Goal: Navigation & Orientation: Find specific page/section

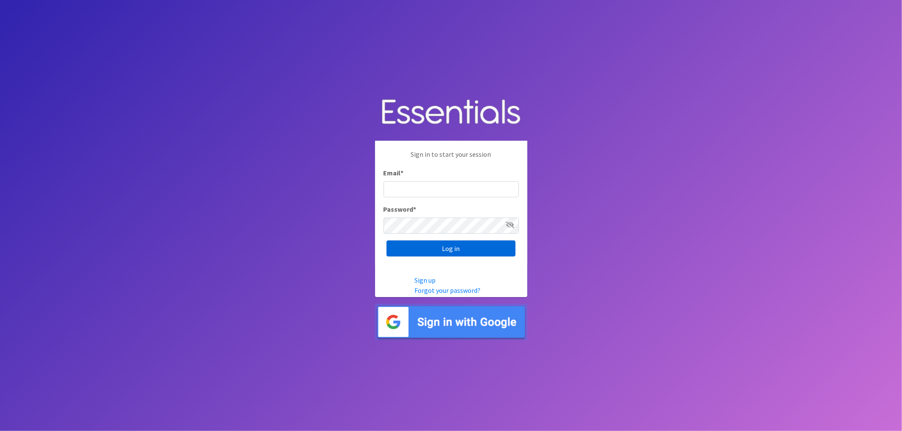
type input "lacey@familynetworknwa.com"
click at [453, 244] on input "Log in" at bounding box center [451, 249] width 129 height 16
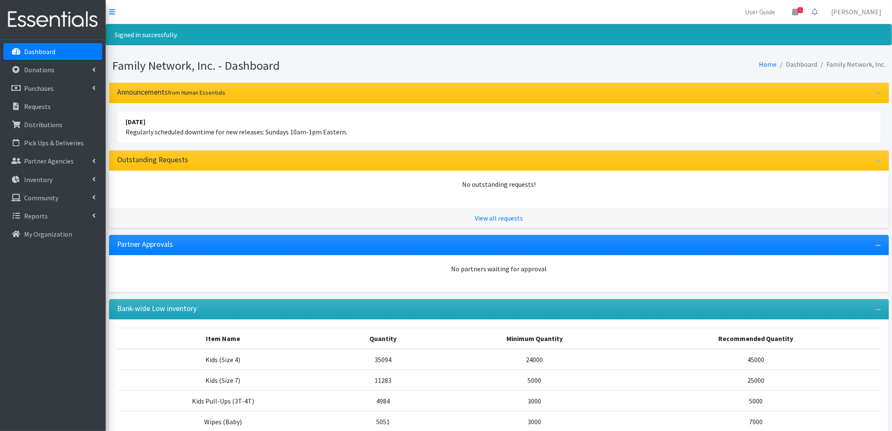
click at [69, 51] on link "Dashboard" at bounding box center [52, 51] width 99 height 17
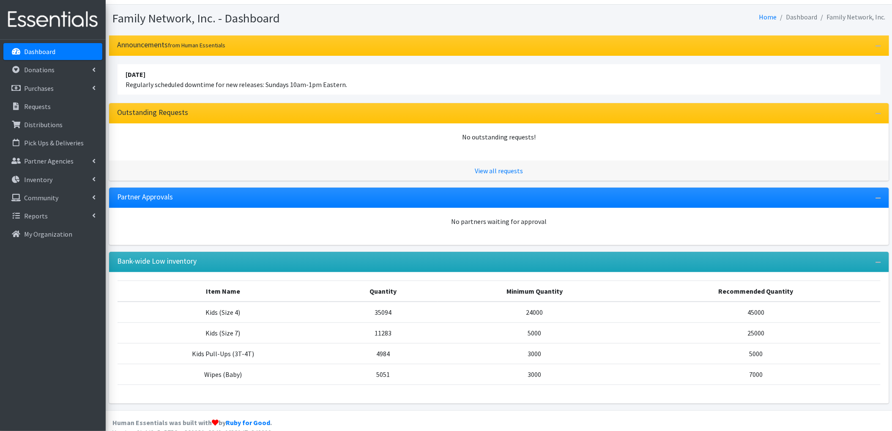
scroll to position [30, 0]
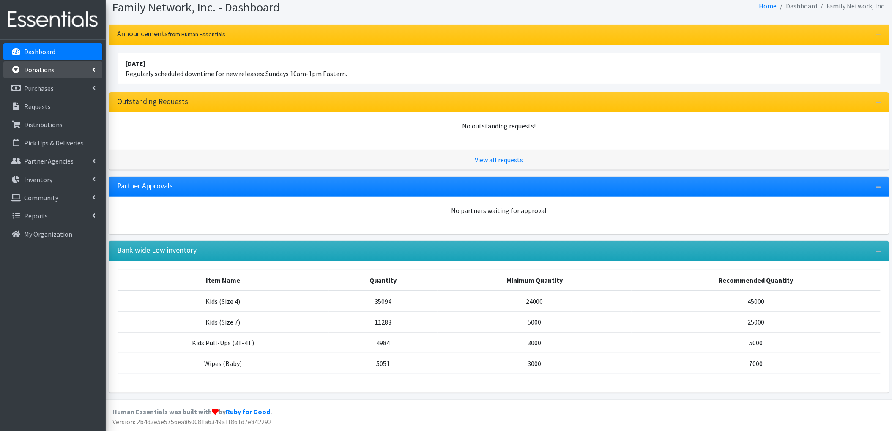
click at [53, 72] on link "Donations" at bounding box center [52, 69] width 99 height 17
click at [44, 83] on link "All Donations" at bounding box center [52, 88] width 99 height 17
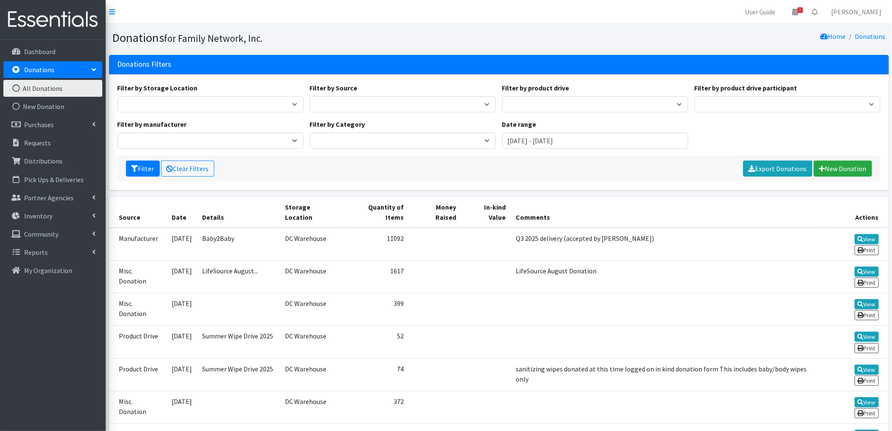
click at [29, 95] on link "All Donations" at bounding box center [52, 88] width 99 height 17
click at [44, 101] on link "New Donation" at bounding box center [52, 106] width 99 height 17
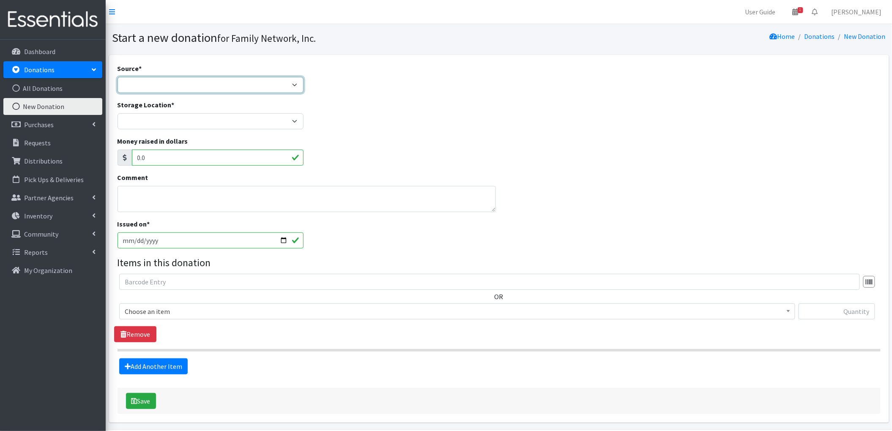
click at [170, 83] on select "Product Drive Manufacturer Donation Site Misc. Donation" at bounding box center [211, 85] width 186 height 16
select select "Product Drive"
click at [118, 77] on select "Product Drive Manufacturer Donation Site Misc. Donation" at bounding box center [211, 85] width 186 height 16
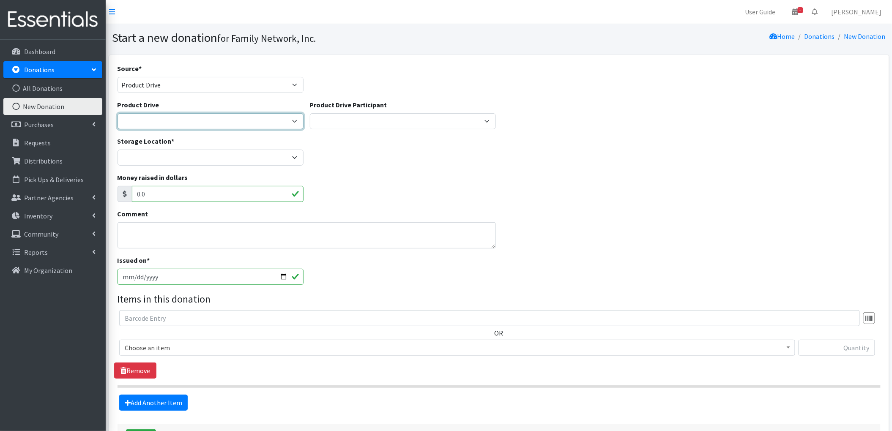
click at [167, 119] on select "Arkansas Children's Northwest Diaper Drive Arkansas Music Works and Bank of Ame…" at bounding box center [211, 121] width 186 height 16
click at [444, 96] on div "Source * Product Drive Manufacturer Donation Site Misc. Donation" at bounding box center [499, 81] width 770 height 36
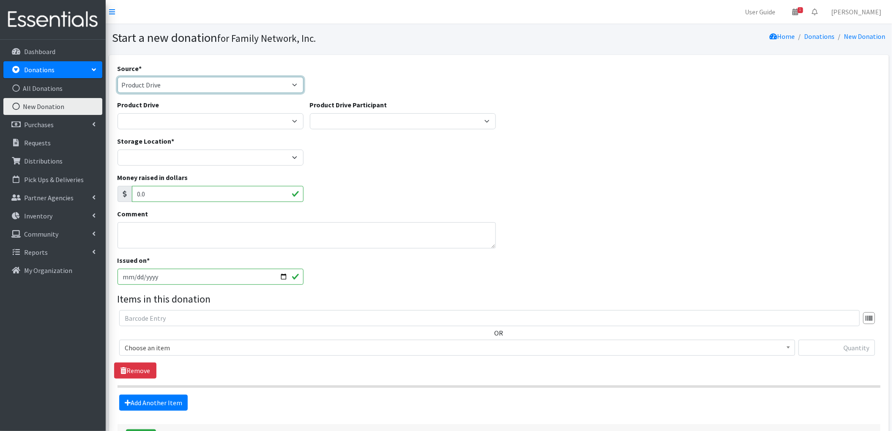
click at [283, 88] on select "Product Drive Manufacturer Donation Site Misc. Donation" at bounding box center [211, 85] width 186 height 16
click at [330, 70] on div "Source * Product Drive Manufacturer Donation Site Misc. Donation" at bounding box center [499, 81] width 770 height 36
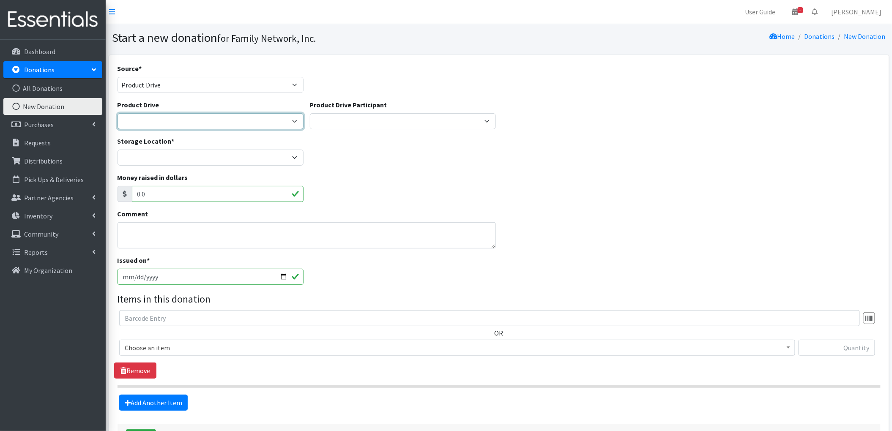
click at [293, 119] on select "Arkansas Children's Northwest Diaper Drive Arkansas Music Works and Bank of Ame…" at bounding box center [211, 121] width 186 height 16
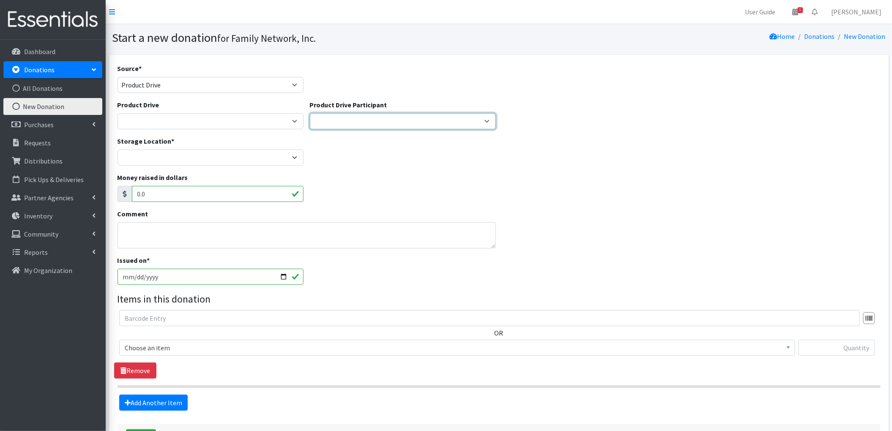
click at [379, 121] on select "Harvest Group Walmart Misc God's Pantry Christ Church Traverse Legacy BLUSH Boo…" at bounding box center [403, 121] width 186 height 16
click at [545, 74] on div "Source * Product Drive Manufacturer Donation Site Misc. Donation" at bounding box center [499, 81] width 770 height 36
click at [439, 119] on select "Harvest Group Walmart Misc God's Pantry Christ Church Traverse Legacy BLUSH Boo…" at bounding box center [403, 121] width 186 height 16
click at [697, 153] on div "Storage Location * DC Warehouse" at bounding box center [499, 154] width 770 height 36
click at [437, 121] on select "Harvest Group Walmart Misc God's Pantry Christ Church Traverse Legacy BLUSH Boo…" at bounding box center [403, 121] width 186 height 16
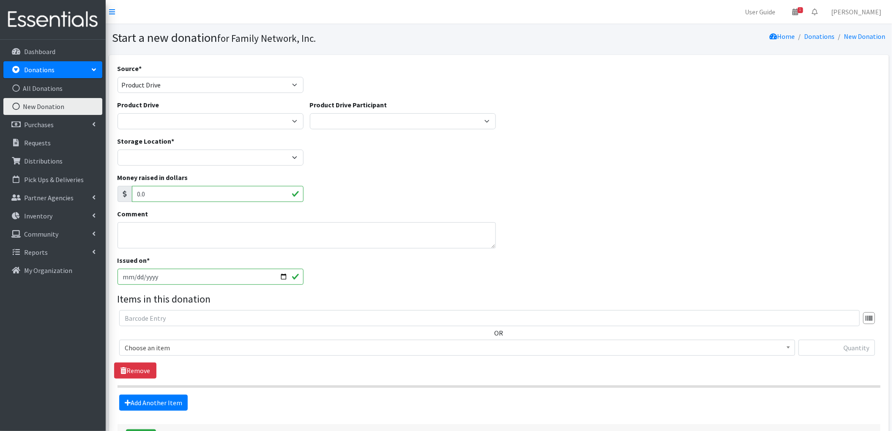
click at [523, 117] on div "Product Drive Arkansas Children's Northwest Diaper Drive Arkansas Music Works a…" at bounding box center [499, 118] width 770 height 36
click at [316, 143] on div "Storage Location * DC Warehouse" at bounding box center [499, 154] width 770 height 36
click at [475, 122] on select "Harvest Group Walmart Misc God's Pantry Christ Church Traverse Legacy BLUSH Boo…" at bounding box center [403, 121] width 186 height 16
click at [356, 74] on div "Source * Product Drive Manufacturer Donation Site Misc. Donation" at bounding box center [499, 81] width 770 height 36
click at [206, 126] on select "Arkansas Children's Northwest Diaper Drive Arkansas Music Works and Bank of Ame…" at bounding box center [211, 121] width 186 height 16
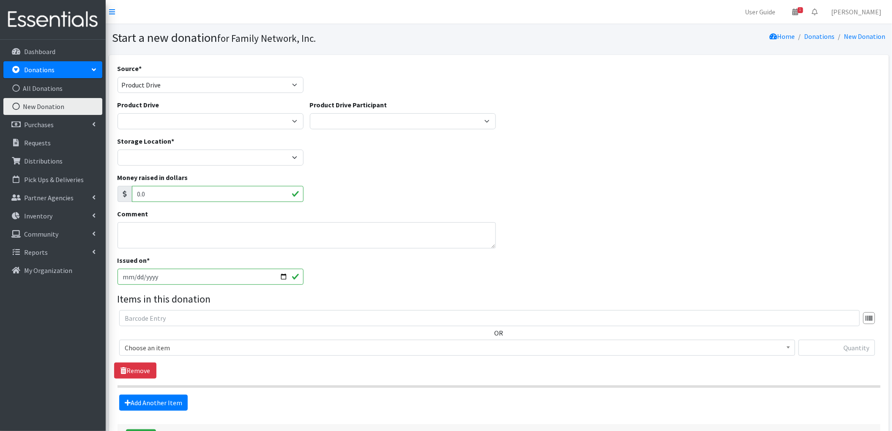
click at [374, 85] on div "Source * Product Drive Manufacturer Donation Site Misc. Donation" at bounding box center [499, 81] width 770 height 36
click at [126, 118] on select "Arkansas Children's Northwest Diaper Drive Arkansas Music Works and Bank of Ame…" at bounding box center [211, 121] width 186 height 16
click at [174, 80] on select "Product Drive Manufacturer Donation Site Misc. Donation" at bounding box center [211, 85] width 186 height 16
drag, startPoint x: 411, startPoint y: 67, endPoint x: 404, endPoint y: 71, distance: 8.9
click at [412, 67] on div "Source * Product Drive Manufacturer Donation Site Misc. Donation" at bounding box center [499, 81] width 770 height 36
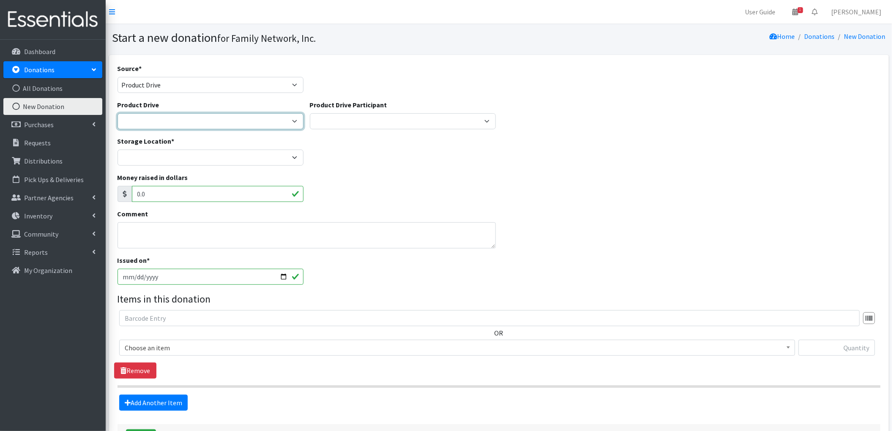
click at [239, 114] on select "Arkansas Children's Northwest Diaper Drive Arkansas Music Works and Bank of Ame…" at bounding box center [211, 121] width 186 height 16
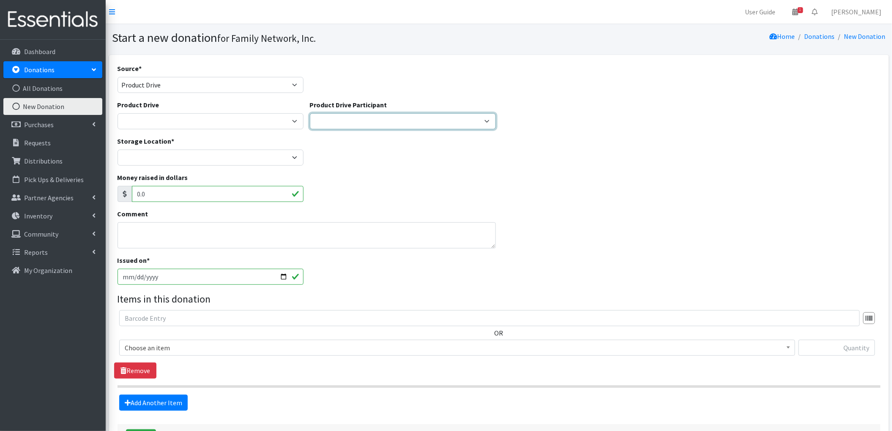
click at [369, 120] on select "Harvest Group Walmart Misc God's Pantry Christ Church Traverse Legacy BLUSH Boo…" at bounding box center [403, 121] width 186 height 16
click at [532, 94] on div "Source * Product Drive Manufacturer Donation Site Misc. Donation" at bounding box center [499, 81] width 770 height 36
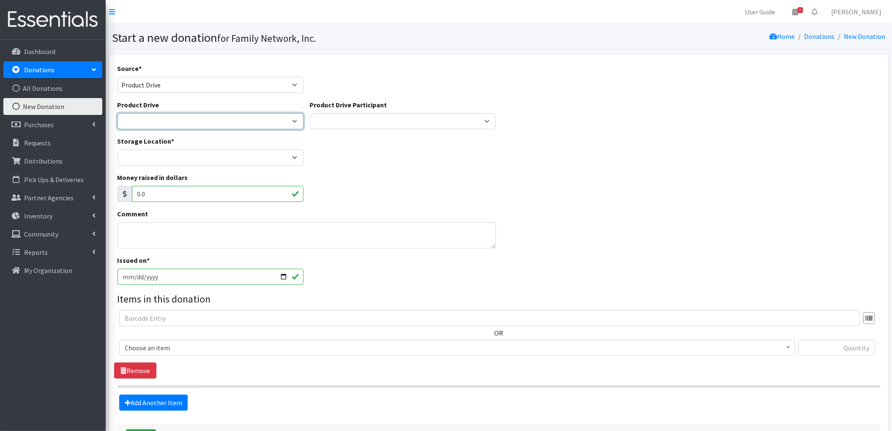
click at [294, 122] on select "Arkansas Children's Northwest Diaper Drive Arkansas Music Works and Bank of Ame…" at bounding box center [211, 121] width 186 height 16
click at [377, 79] on div "Source * Product Drive Manufacturer Donation Site Misc. Donation" at bounding box center [499, 81] width 770 height 36
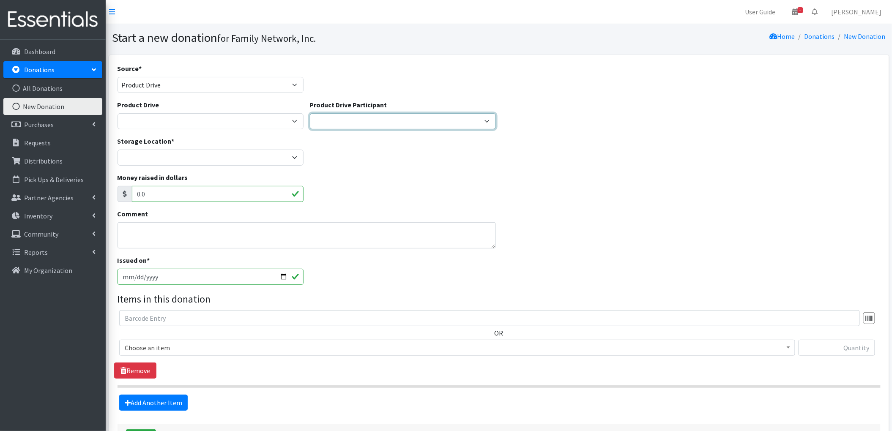
click at [392, 121] on select "Harvest Group Walmart Misc God's Pantry Christ Church Traverse Legacy BLUSH Boo…" at bounding box center [403, 121] width 186 height 16
click at [92, 231] on icon at bounding box center [93, 234] width 3 height 7
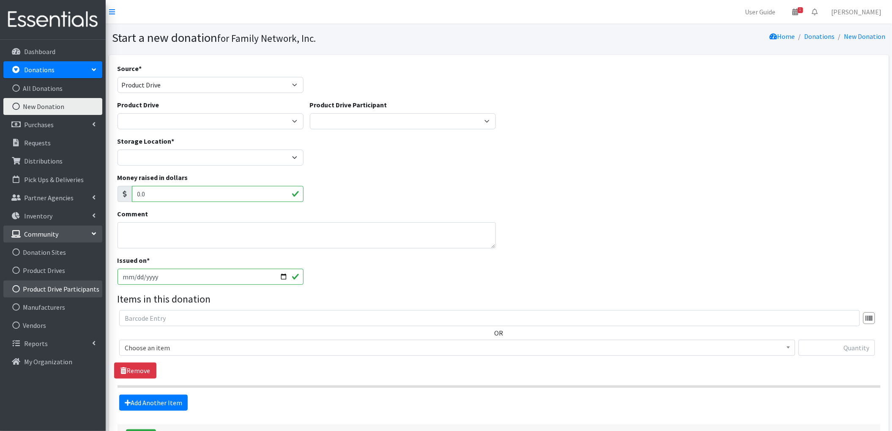
click at [33, 288] on link "Product Drive Participants" at bounding box center [52, 289] width 99 height 17
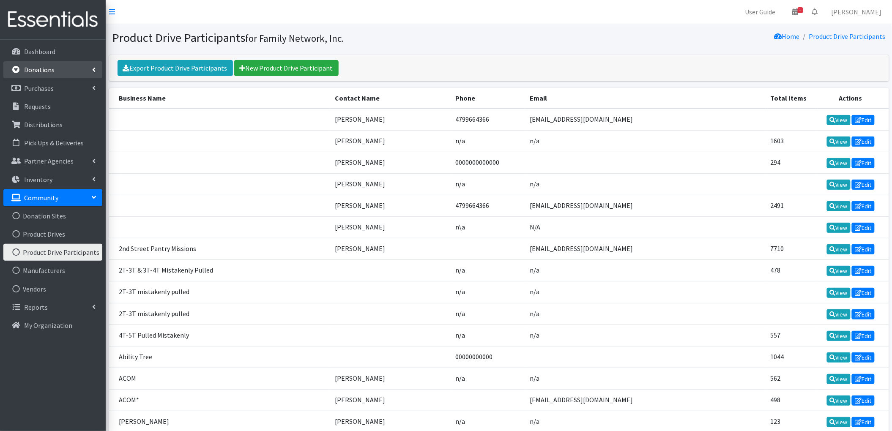
click at [79, 64] on link "Donations" at bounding box center [52, 69] width 99 height 17
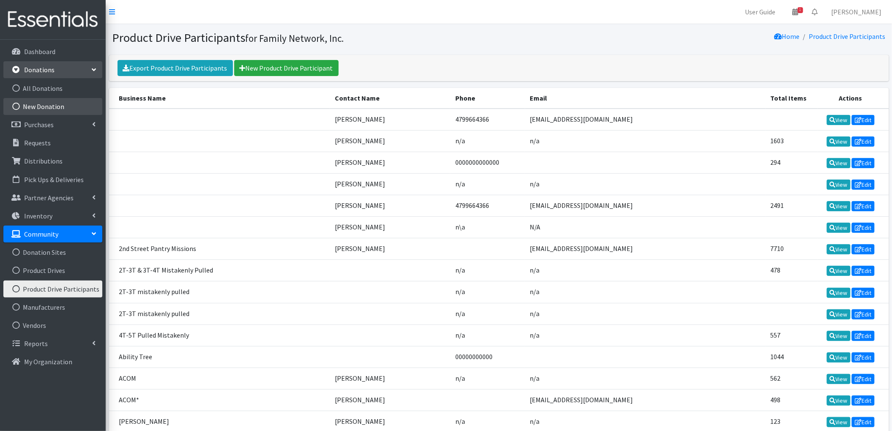
click at [62, 104] on link "New Donation" at bounding box center [52, 106] width 99 height 17
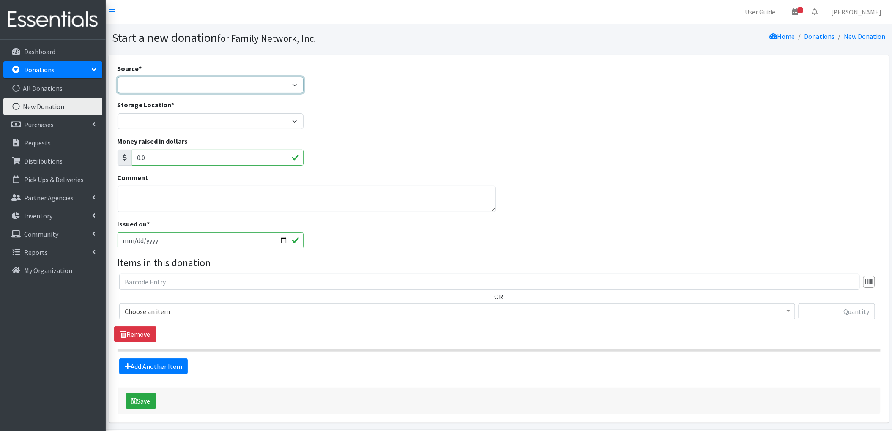
drag, startPoint x: 189, startPoint y: 88, endPoint x: 190, endPoint y: 92, distance: 4.6
click at [189, 88] on select "Product Drive Manufacturer Donation Site Misc. Donation" at bounding box center [211, 85] width 186 height 16
select select "Product Drive"
click at [118, 77] on select "Product Drive Manufacturer Donation Site Misc. Donation" at bounding box center [211, 85] width 186 height 16
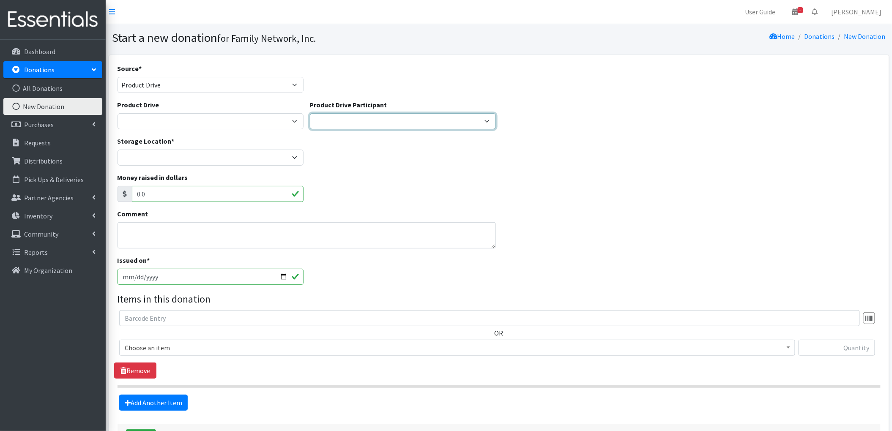
click at [337, 120] on select "Harvest Group Walmart Misc God's Pantry Christ Church Traverse Legacy BLUSH Boo…" at bounding box center [403, 121] width 186 height 16
click at [569, 119] on div "Product Drive Arkansas Children's Northwest Diaper Drive Arkansas Music Works a…" at bounding box center [499, 118] width 770 height 36
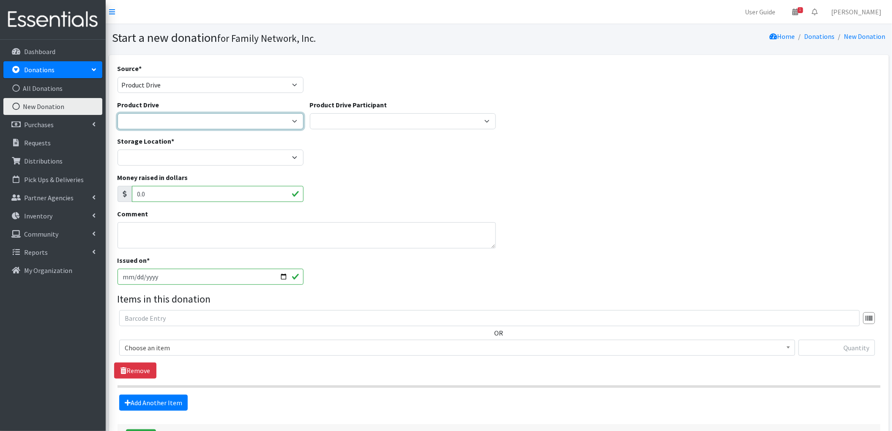
click at [280, 120] on select "Arkansas Children's Northwest Diaper Drive Arkansas Music Works and Bank of Ame…" at bounding box center [211, 121] width 186 height 16
click at [459, 170] on div "Storage Location * DC Warehouse" at bounding box center [499, 154] width 770 height 36
click at [258, 127] on select "Arkansas Children's Northwest Diaper Drive Arkansas Music Works and Bank of Ame…" at bounding box center [211, 121] width 186 height 16
click at [469, 168] on div "Storage Location * DC Warehouse" at bounding box center [499, 154] width 770 height 36
click at [388, 110] on div "Product Drive Participant Harvest Group Walmart Misc God's Pantry Christ Church…" at bounding box center [403, 115] width 186 height 30
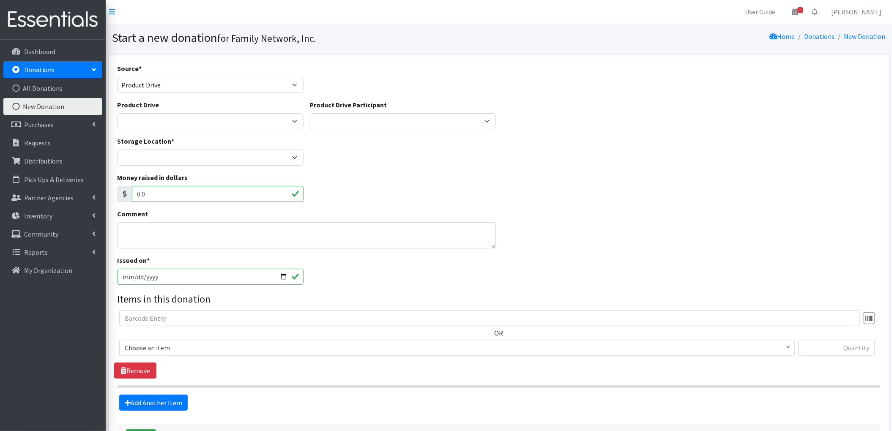
click at [377, 135] on div "Product Drive Participant Harvest Group Walmart Misc God's Pantry Christ Church…" at bounding box center [403, 118] width 192 height 36
click at [401, 122] on select "Harvest Group Walmart Misc God's Pantry Christ Church Traverse Legacy BLUSH Boo…" at bounding box center [403, 121] width 186 height 16
click at [552, 159] on div "Storage Location * DC Warehouse" at bounding box center [499, 154] width 770 height 36
click at [51, 238] on p "Community" at bounding box center [41, 234] width 34 height 8
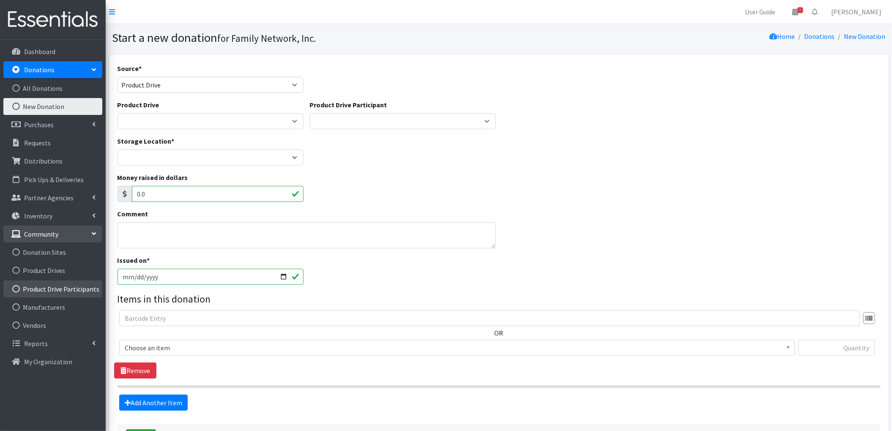
click at [41, 286] on link "Product Drive Participants" at bounding box center [52, 289] width 99 height 17
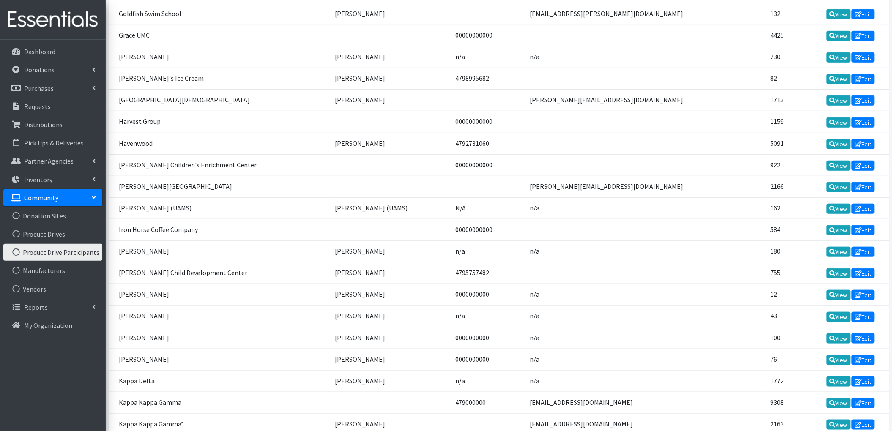
scroll to position [1579, 0]
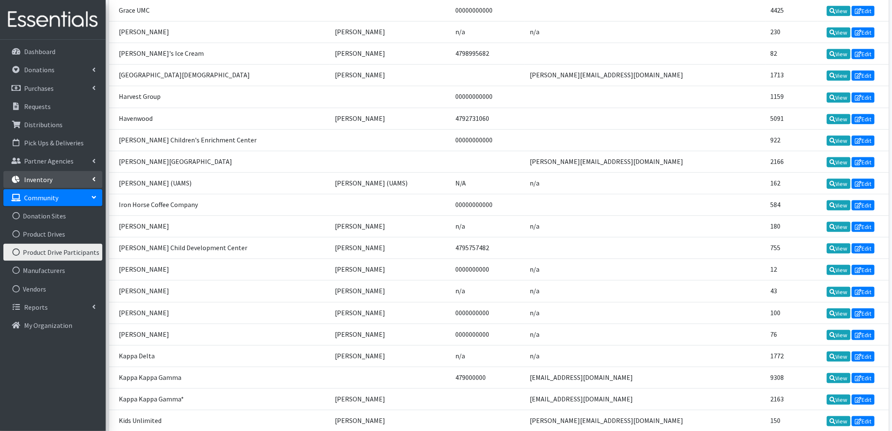
click at [41, 176] on p "Inventory" at bounding box center [38, 180] width 28 height 8
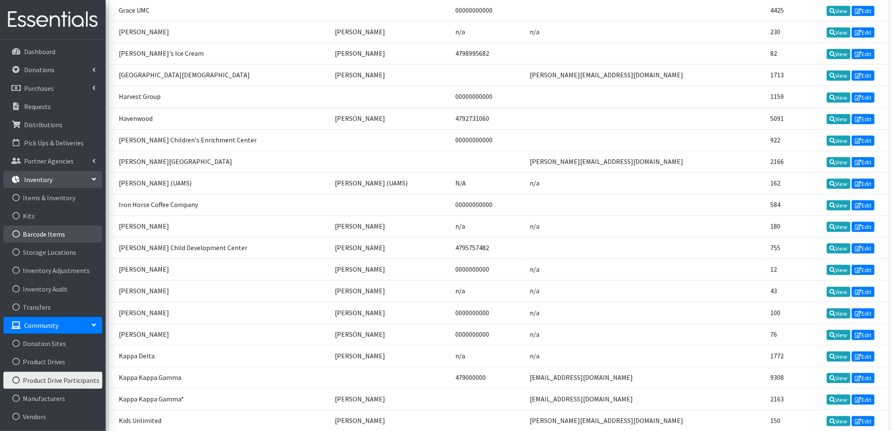
click at [47, 235] on link "Barcode Items" at bounding box center [52, 234] width 99 height 17
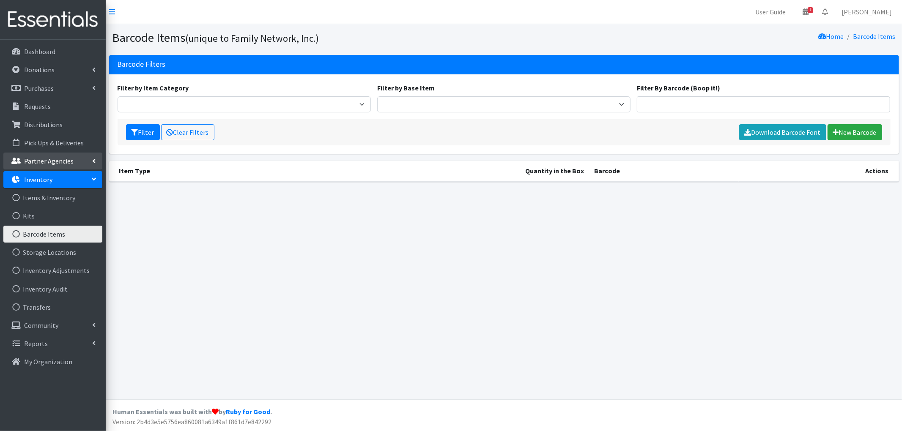
click at [46, 167] on link "Partner Agencies" at bounding box center [52, 161] width 99 height 17
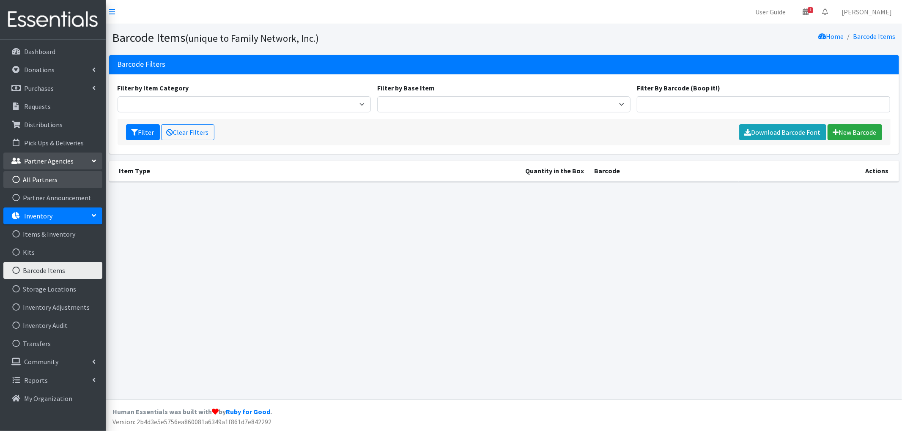
click at [45, 178] on link "All Partners" at bounding box center [52, 179] width 99 height 17
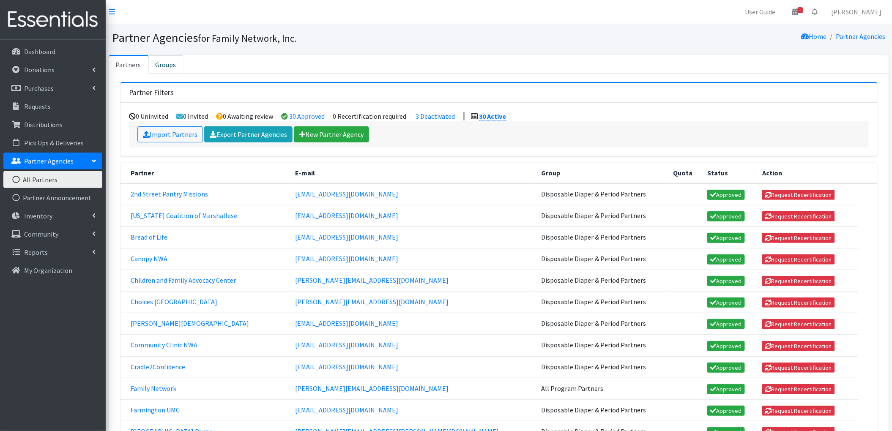
click at [156, 69] on link "Groups" at bounding box center [165, 64] width 35 height 19
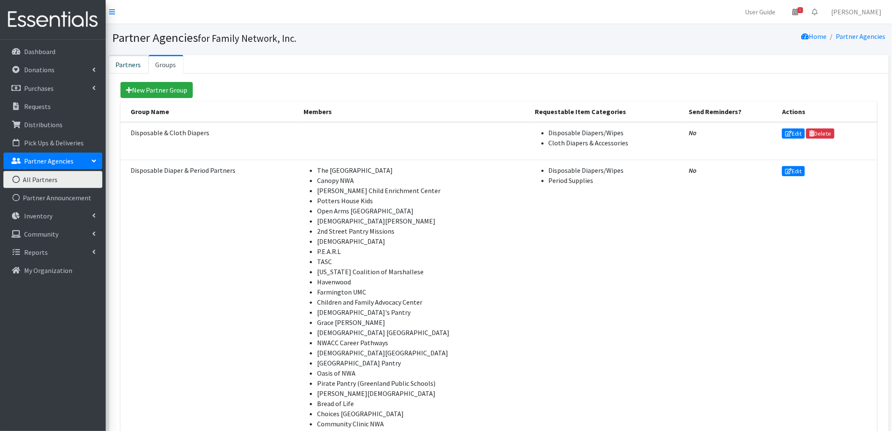
click at [121, 63] on link "Partners" at bounding box center [128, 64] width 39 height 19
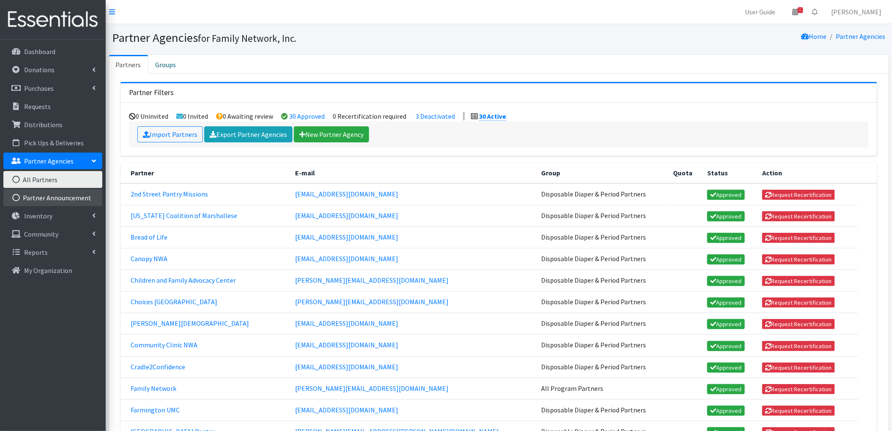
click at [43, 200] on link "Partner Announcement" at bounding box center [52, 197] width 99 height 17
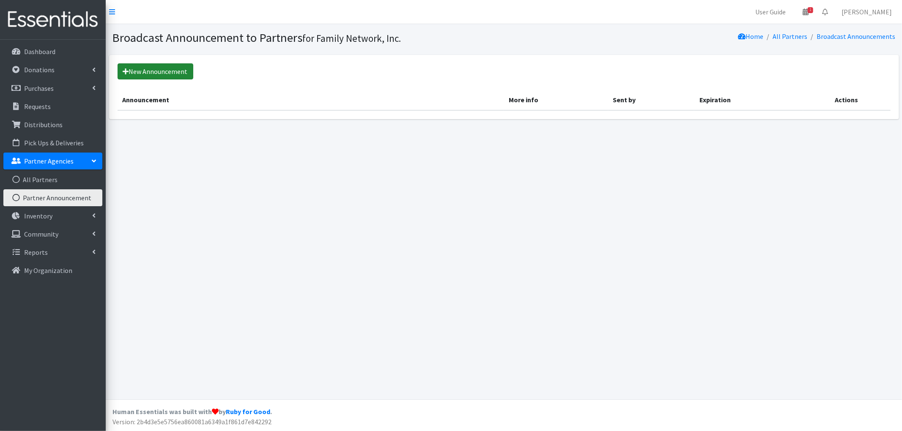
click at [144, 77] on link "New Announcement" at bounding box center [156, 71] width 76 height 16
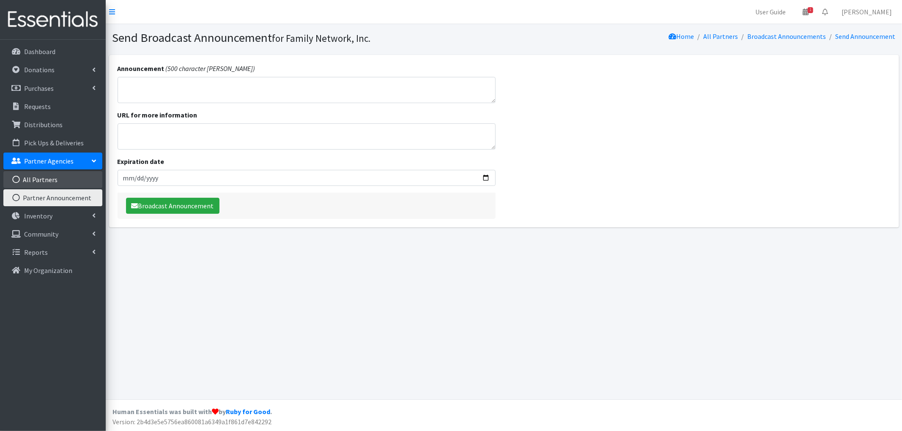
click at [29, 181] on link "All Partners" at bounding box center [52, 179] width 99 height 17
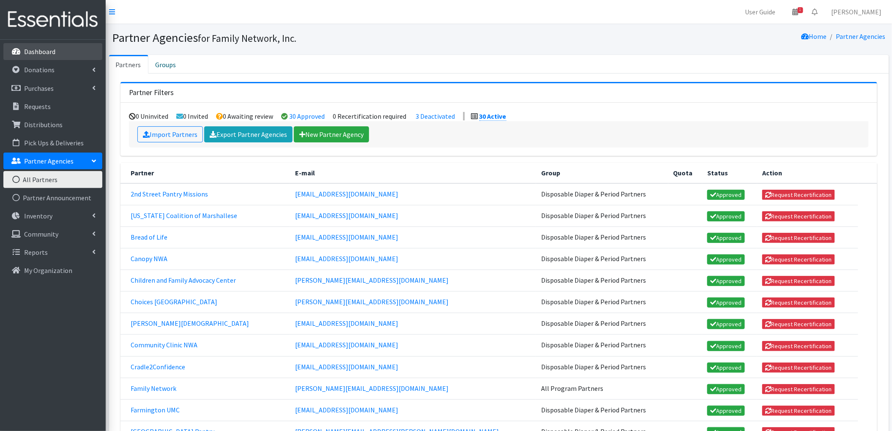
click at [33, 55] on p "Dashboard" at bounding box center [39, 51] width 31 height 8
